Goal: Task Accomplishment & Management: Use online tool/utility

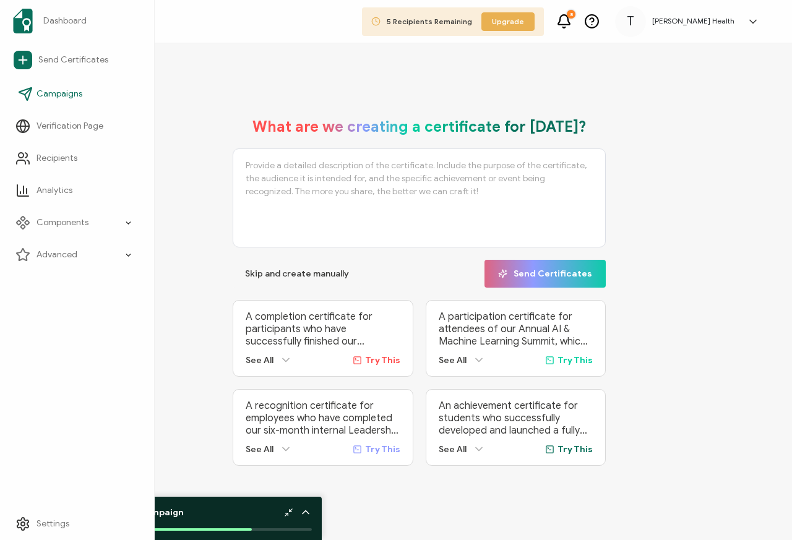
click at [26, 97] on icon at bounding box center [25, 94] width 12 height 12
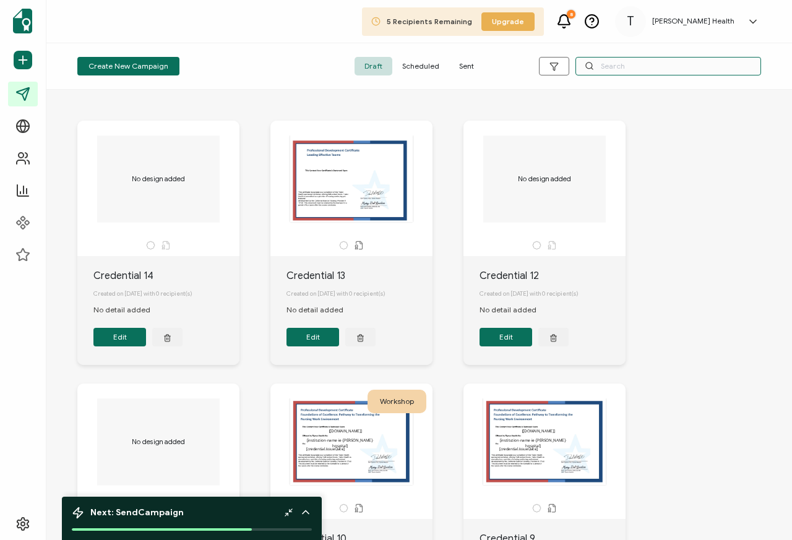
click at [604, 68] on input "text" at bounding box center [669, 66] width 186 height 19
paste input "Compassion Fatigue"
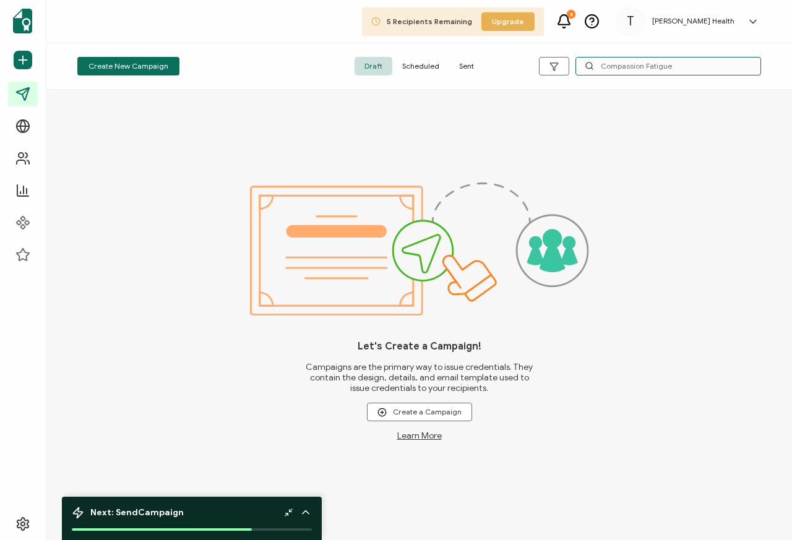
type input "Compassion Fatigue"
click at [469, 66] on span "Sent" at bounding box center [466, 66] width 35 height 19
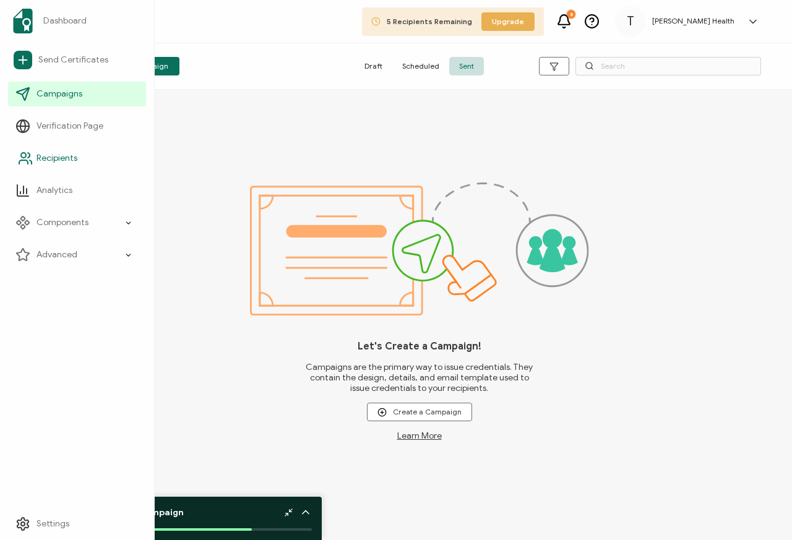
click at [28, 157] on icon at bounding box center [29, 155] width 2 height 5
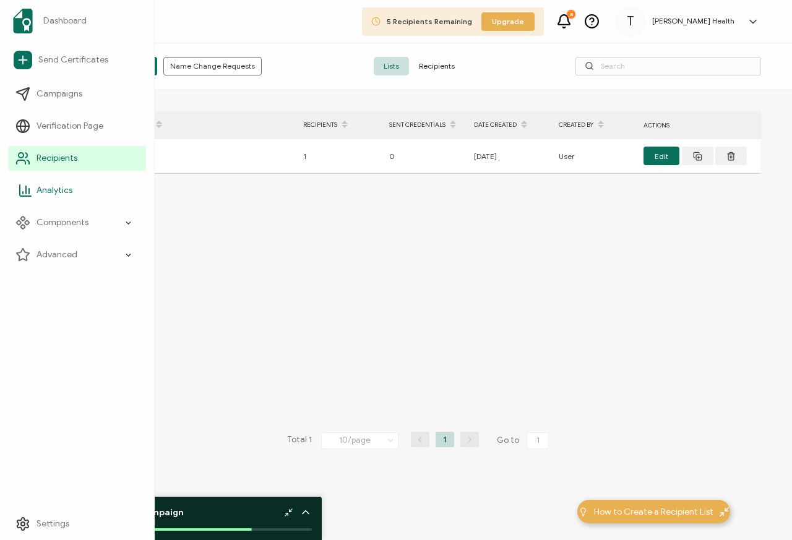
click at [25, 191] on icon at bounding box center [25, 190] width 15 height 15
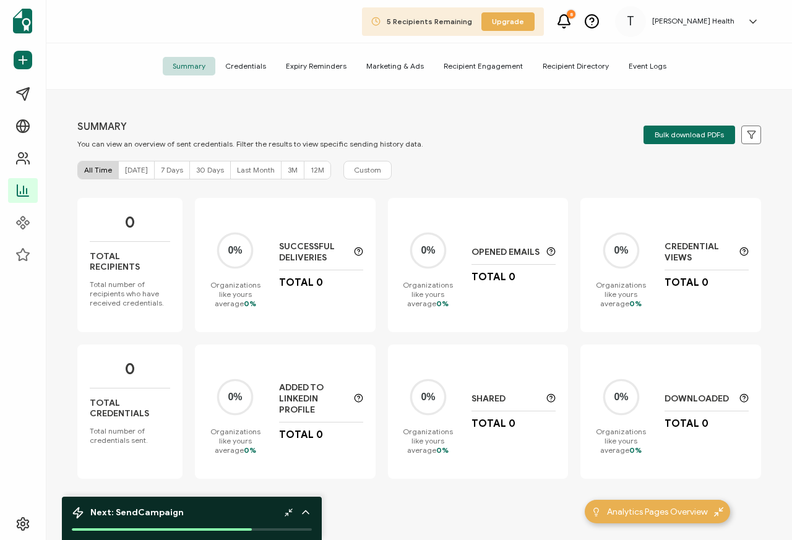
click at [630, 66] on span "Event Logs" at bounding box center [648, 66] width 58 height 19
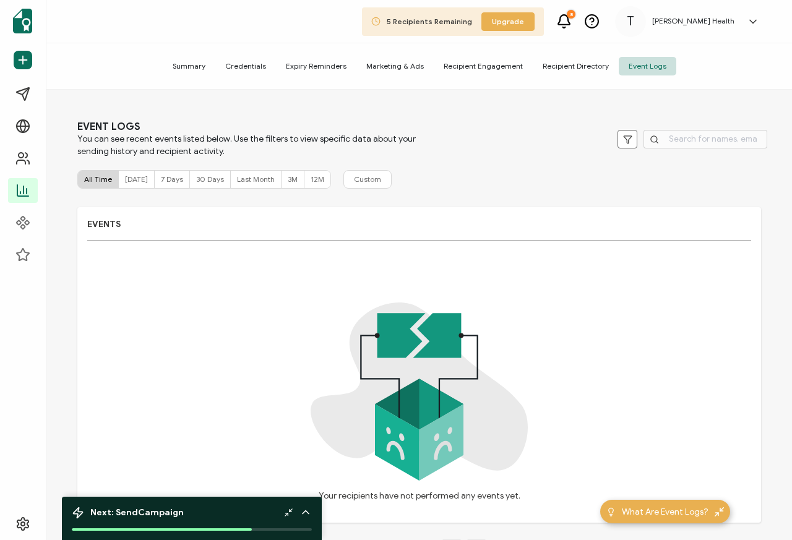
click at [749, 19] on icon at bounding box center [753, 21] width 12 height 12
